Goal: Navigation & Orientation: Go to known website

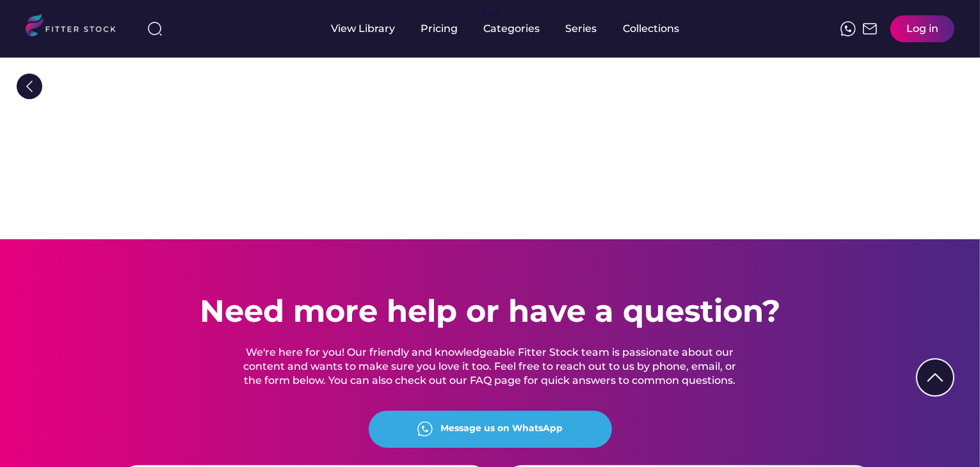
scroll to position [2852, 0]
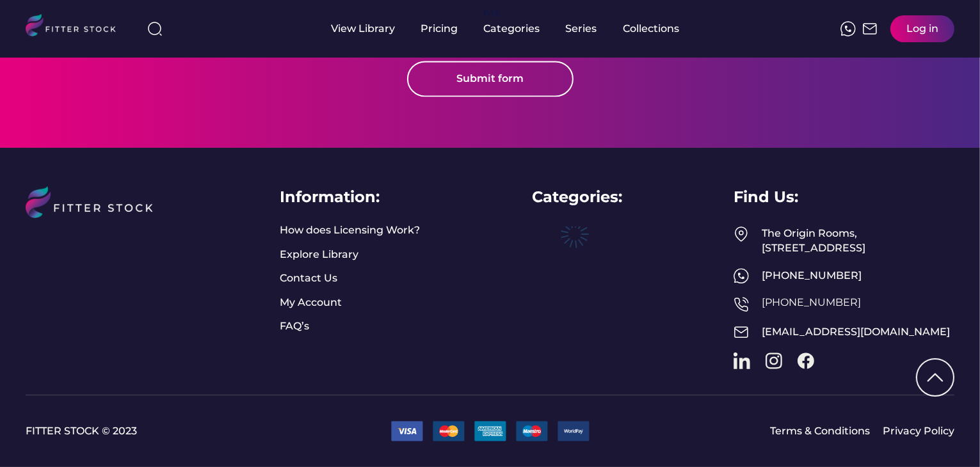
click at [738, 362] on link at bounding box center [742, 361] width 17 height 17
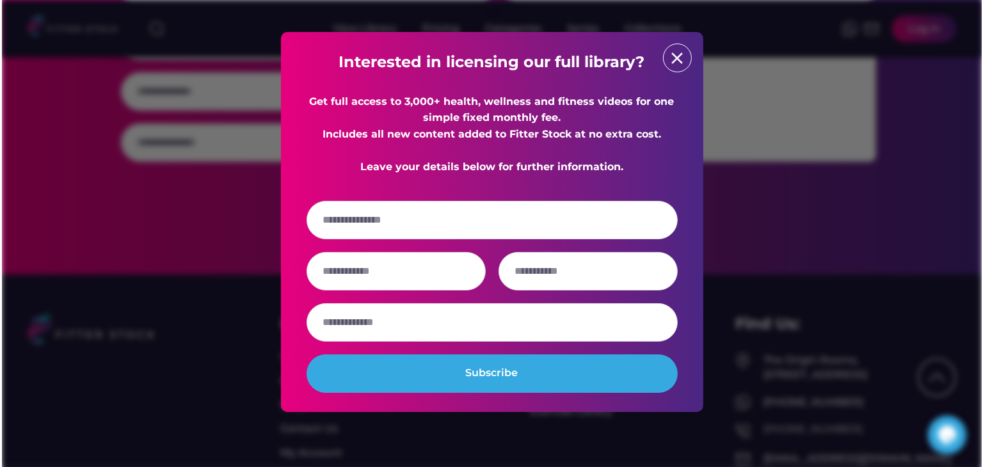
scroll to position [3413, 0]
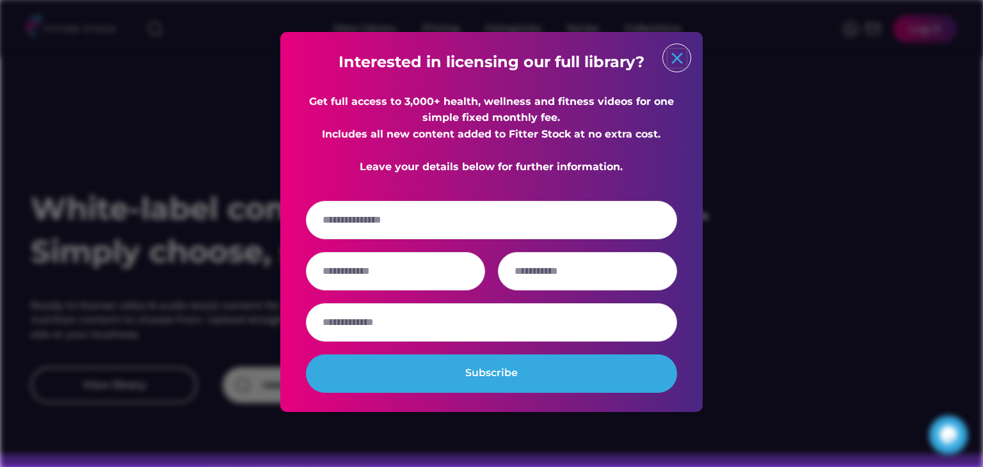
click at [681, 61] on text "close" at bounding box center [677, 58] width 19 height 19
